Goal: Transaction & Acquisition: Book appointment/travel/reservation

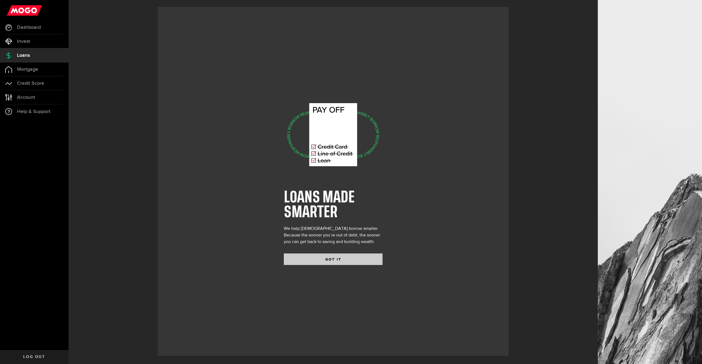
click at [322, 261] on button "GOT IT" at bounding box center [333, 259] width 99 height 12
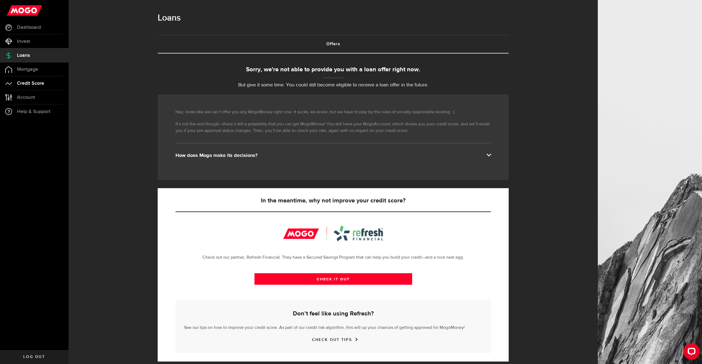
click at [35, 87] on link "Credit Score" at bounding box center [34, 83] width 69 height 14
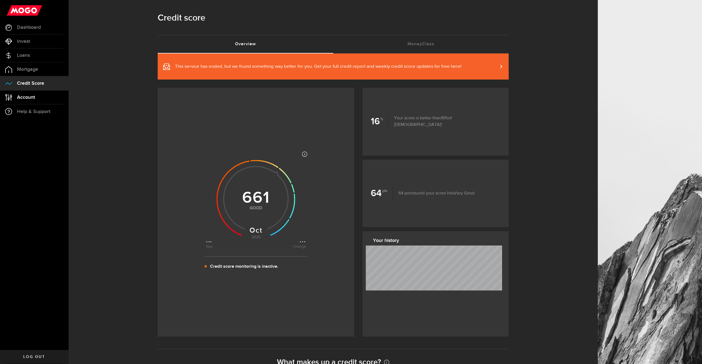
click at [32, 97] on span "Account" at bounding box center [26, 97] width 18 height 5
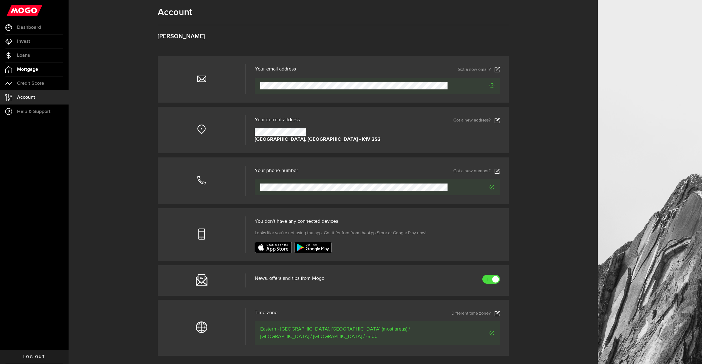
click at [35, 68] on span "Mortgage" at bounding box center [27, 69] width 21 height 5
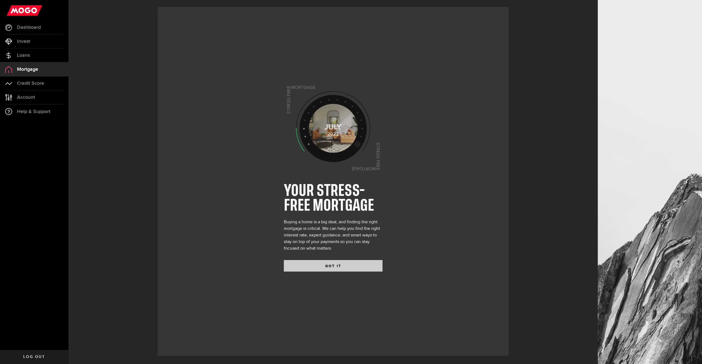
click at [324, 263] on button "GOT IT" at bounding box center [333, 266] width 99 height 12
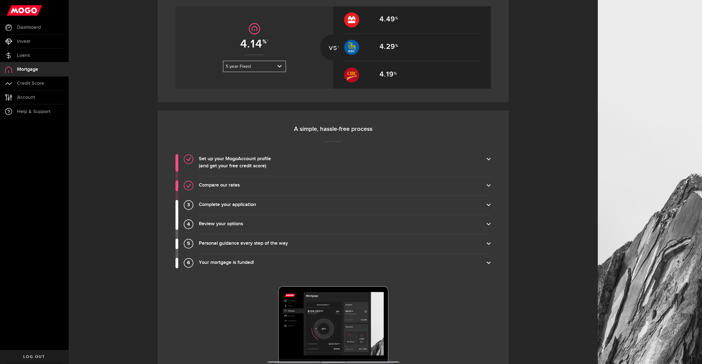
scroll to position [172, 0]
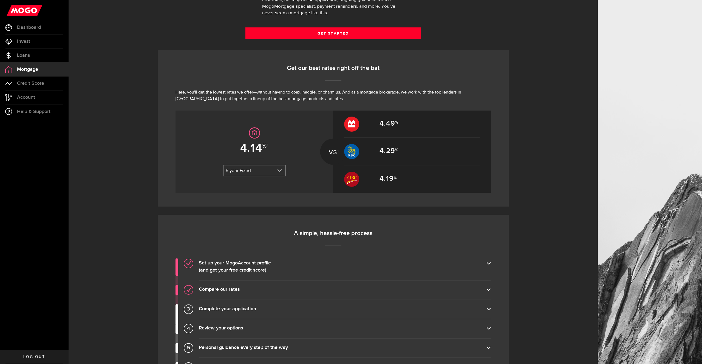
click at [267, 168] on link "expand select" at bounding box center [254, 170] width 62 height 10
click at [253, 190] on li "5 year Variable" at bounding box center [254, 189] width 62 height 9
select select "7KYbLmp2JqSKgEAC86U0sC"
click at [202, 180] on div "3.85 1 5 year Variable 3 year Fixed 5 year Variable 5 year Fixed 3 year Fixed 5…" at bounding box center [254, 151] width 158 height 82
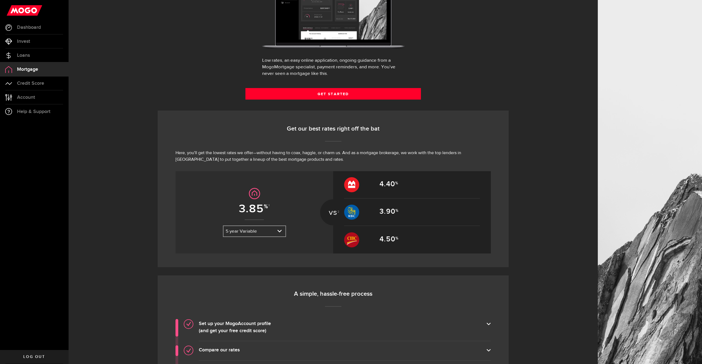
scroll to position [0, 0]
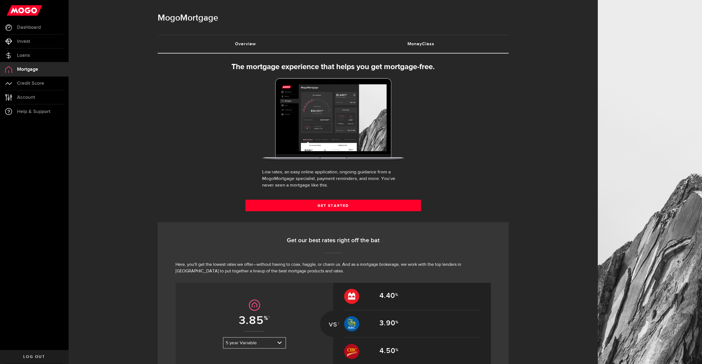
click at [424, 43] on link "MoneyClass (requires attention)" at bounding box center [420, 44] width 175 height 18
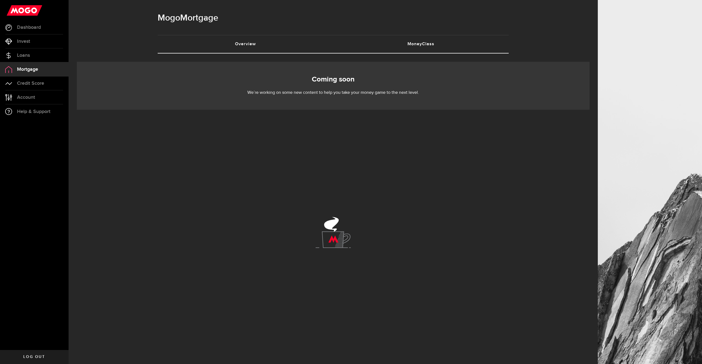
click at [257, 48] on link "Overview (requires attention)" at bounding box center [245, 44] width 175 height 18
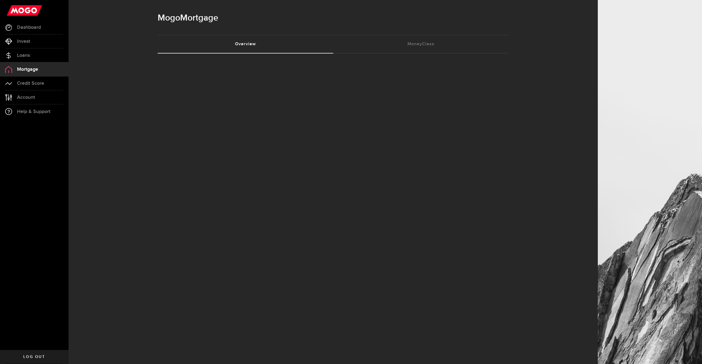
select select "3knYdhfXw4iYoq2m0WGQES"
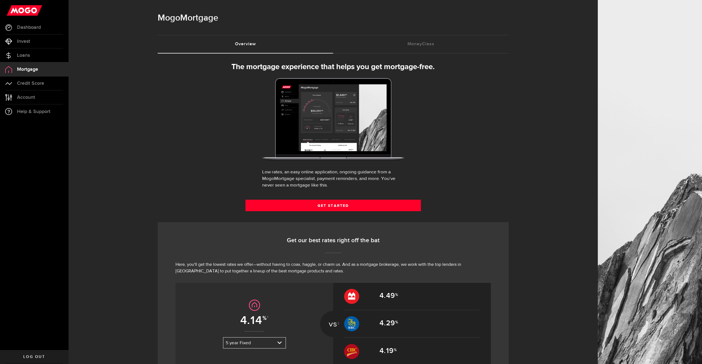
click at [351, 206] on link "Get Started" at bounding box center [332, 206] width 175 height 12
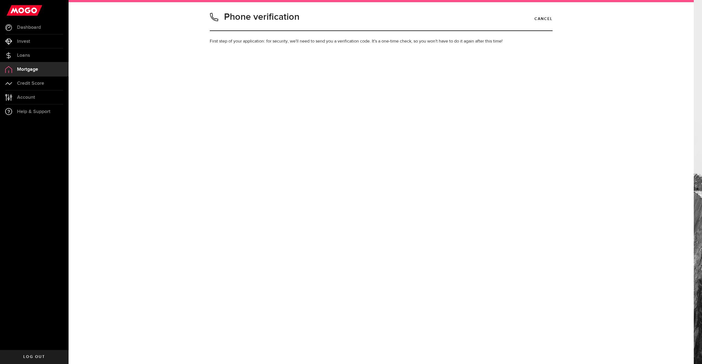
type input "3439872825"
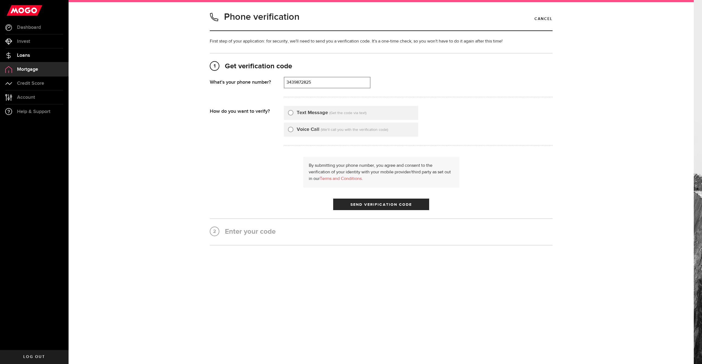
click at [28, 56] on span "Loans" at bounding box center [23, 55] width 13 height 5
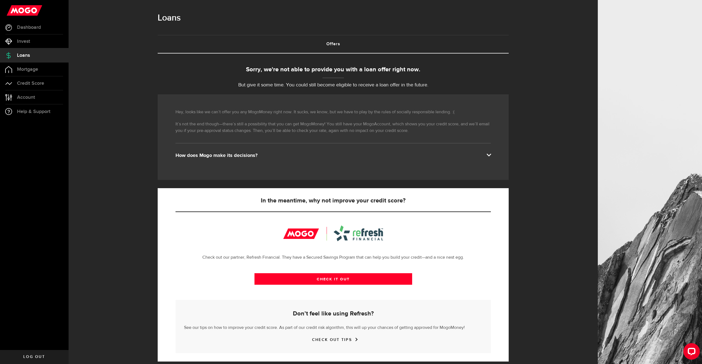
click at [233, 154] on div "How does Mogo make its decisions?" at bounding box center [332, 155] width 315 height 7
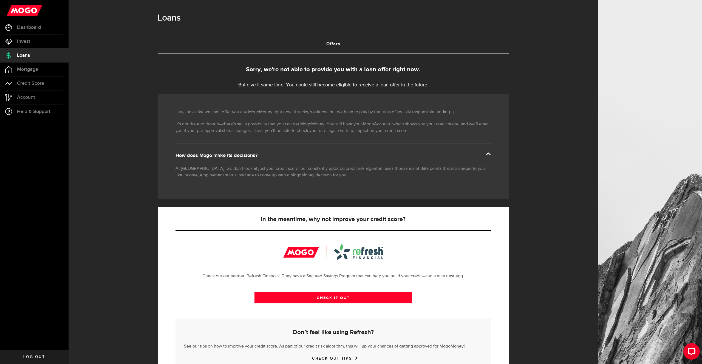
click at [233, 155] on div "How does Mogo make its decisions?" at bounding box center [332, 155] width 315 height 7
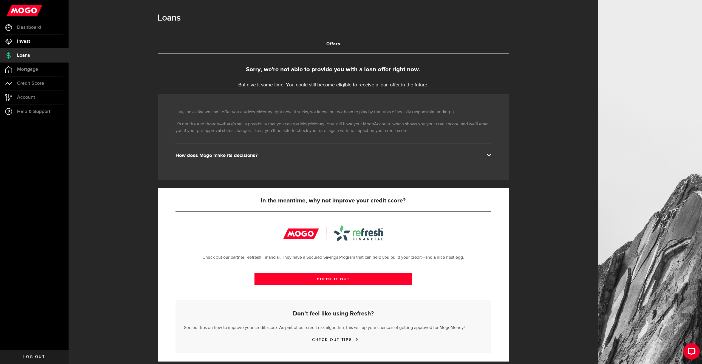
click at [33, 41] on link "Invest" at bounding box center [34, 42] width 69 height 14
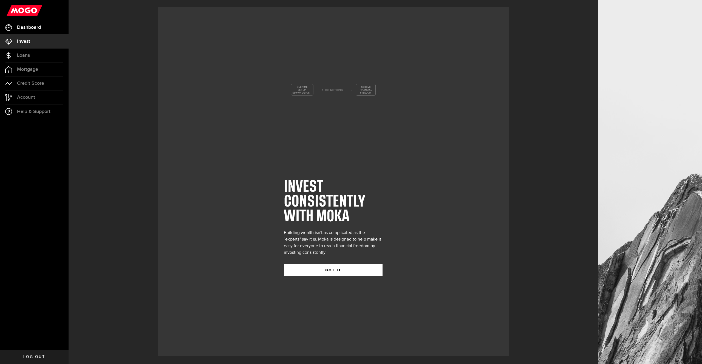
click at [35, 26] on span "Dashboard" at bounding box center [29, 27] width 24 height 5
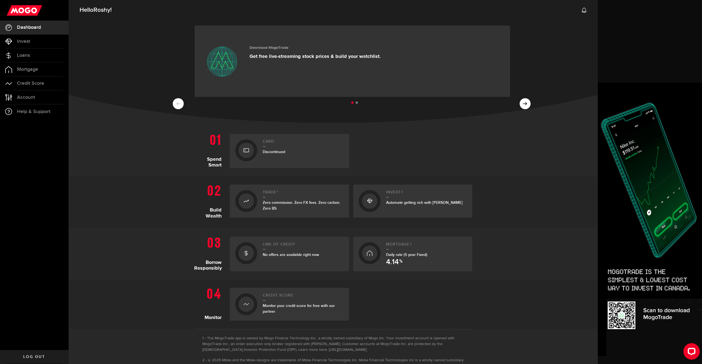
click at [293, 254] on span "No offers are available right now" at bounding box center [291, 254] width 56 height 5
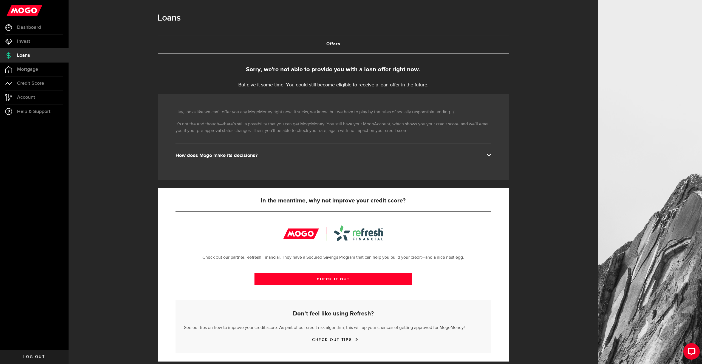
scroll to position [6, 0]
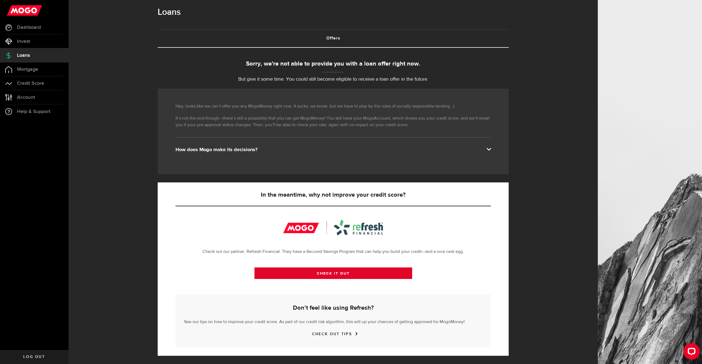
click at [329, 272] on link "CHECK IT OUT" at bounding box center [333, 273] width 158 height 12
